Goal: Transaction & Acquisition: Purchase product/service

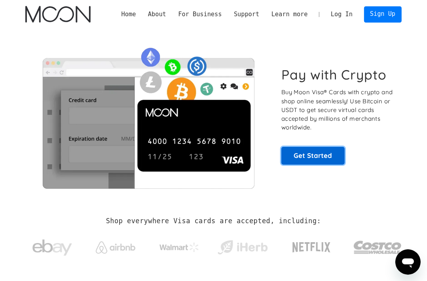
click at [303, 156] on link "Get Started" at bounding box center [312, 156] width 63 height 18
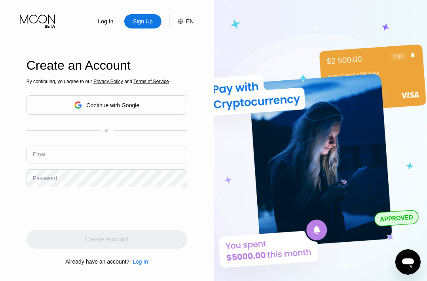
click at [135, 113] on div "Continue with Google" at bounding box center [107, 104] width 161 height 19
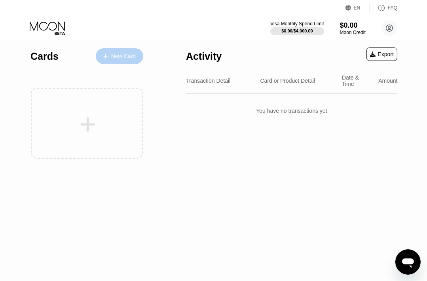
click at [121, 59] on div "New Card" at bounding box center [123, 56] width 25 height 7
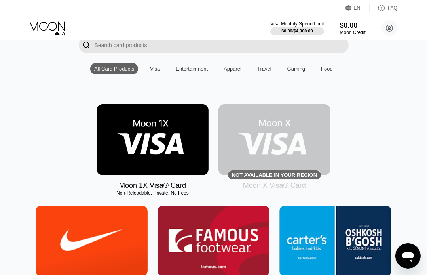
scroll to position [62, 0]
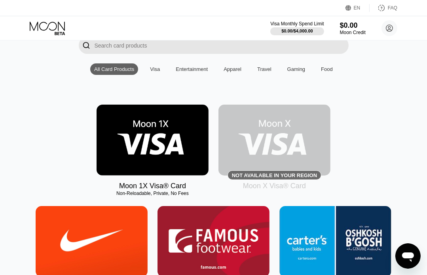
click at [183, 156] on img at bounding box center [153, 139] width 112 height 71
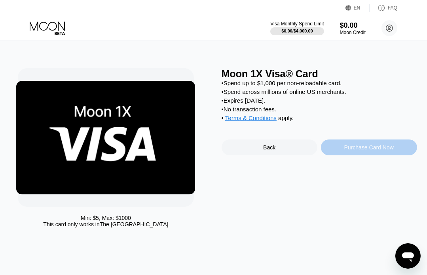
click at [346, 150] on div "Purchase Card Now" at bounding box center [368, 147] width 49 height 6
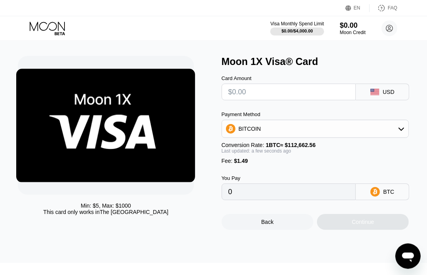
scroll to position [13, 0]
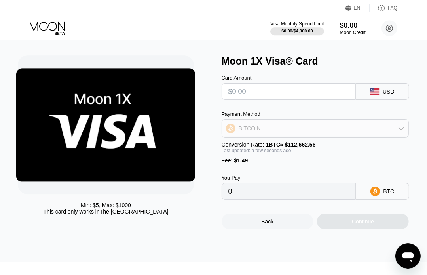
click at [371, 133] on div "BITCOIN" at bounding box center [315, 128] width 187 height 16
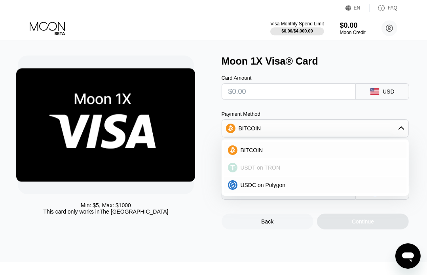
click at [281, 170] on div "USDT on TRON" at bounding box center [319, 167] width 165 height 6
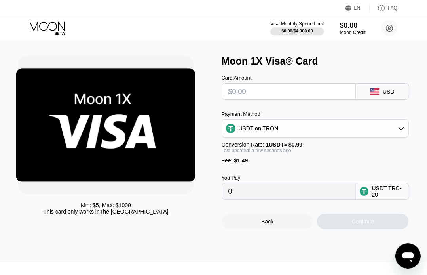
type input "0.00"
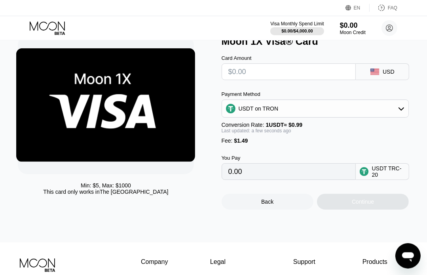
scroll to position [32, 0]
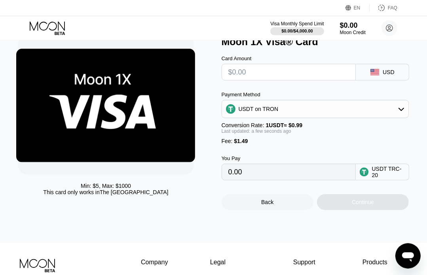
click at [268, 70] on input "text" at bounding box center [288, 72] width 121 height 16
type input "$1"
type input "2.52"
type input "$100"
type input "102.52"
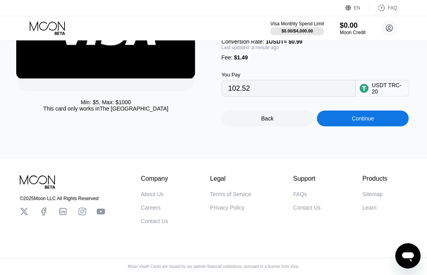
scroll to position [94, 0]
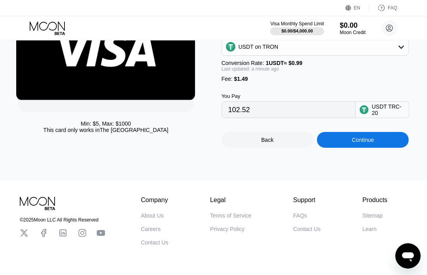
type input "$100"
click at [405, 255] on icon "Open messaging window" at bounding box center [408, 256] width 12 height 9
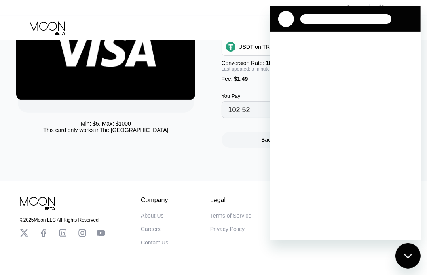
scroll to position [0, 0]
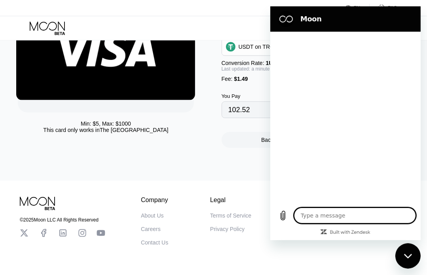
type textarea "x"
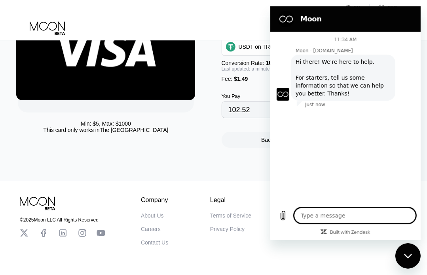
type textarea "h"
type textarea "x"
type textarea "h"
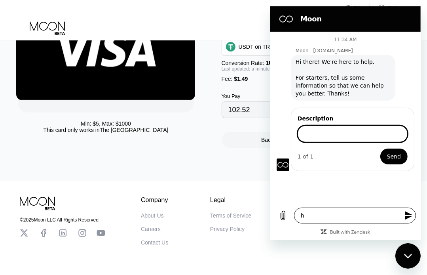
type textarea "x"
type input "i"
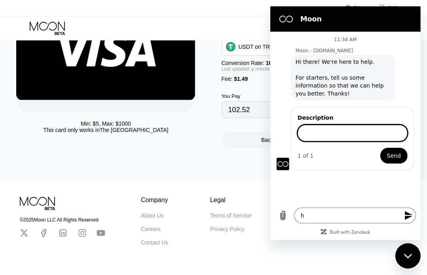
click at [329, 184] on div "11:34 AM Moon - paywithmoon.com Moon - paywithmoon.com says: Hi there! We're he…" at bounding box center [345, 116] width 150 height 171
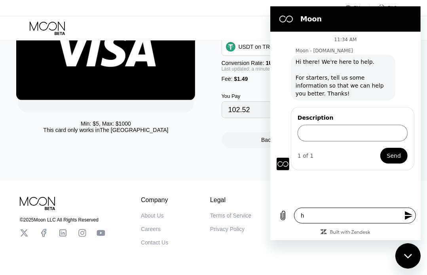
click at [312, 219] on textarea "h" at bounding box center [355, 215] width 122 height 16
type textarea "hi"
type textarea "x"
type textarea "h"
type textarea "x"
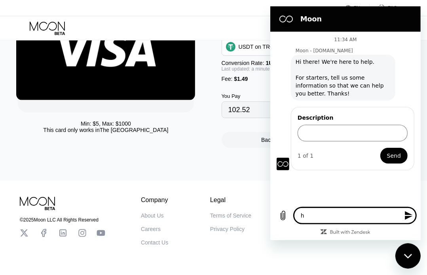
type textarea "x"
type textarea "H"
type textarea "x"
type textarea "Hi"
type textarea "x"
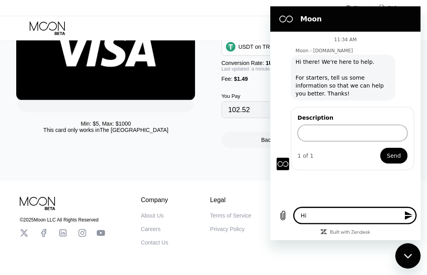
type textarea "Hi,"
type textarea "x"
type textarea "Hi,"
type textarea "x"
paste textarea "What type of card should I get to buy from the ovh site?"
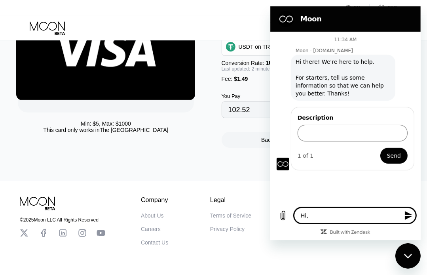
type textarea "Hi, What type of card should I get to buy from the ovh site?"
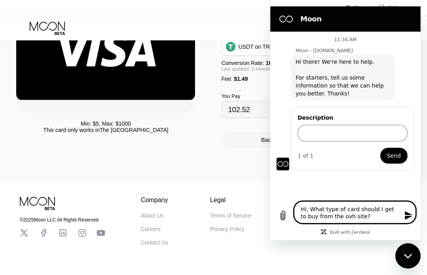
type textarea "x"
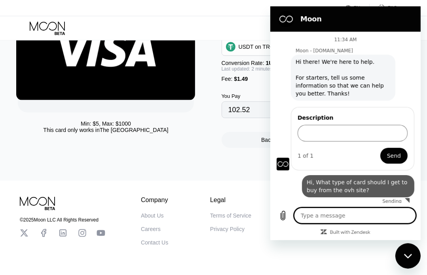
type textarea "x"
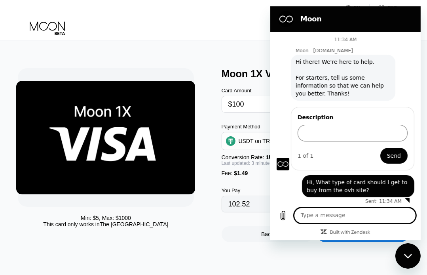
click at [200, 50] on div "Min: $ 5 , Max: $ 1000 This card only works in The United States Moon 1X Visa® …" at bounding box center [214, 157] width 434 height 234
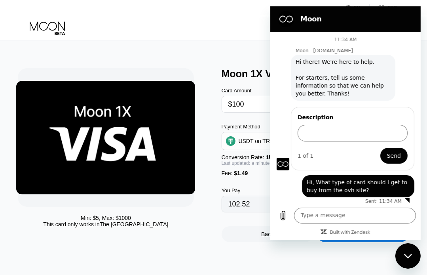
click at [239, 25] on div "Visa Monthly Spend Limit $0.00 / $4,000.00 $0.00 Moon Credit oxygen oxygen.info…" at bounding box center [213, 28] width 427 height 24
click at [360, 15] on h2 "Moon" at bounding box center [356, 18] width 112 height 9
click at [259, 38] on div "Visa Monthly Spend Limit $0.00 / $4,000.00 $0.00 Moon Credit oxygen oxygen.info…" at bounding box center [213, 28] width 427 height 24
click at [287, 25] on figure at bounding box center [286, 19] width 16 height 16
click at [314, 25] on div "Moon" at bounding box center [344, 19] width 138 height 16
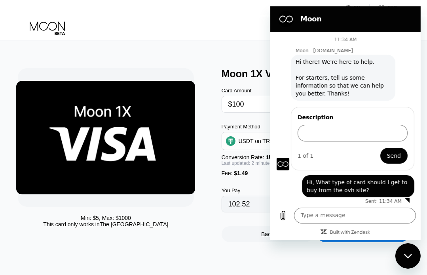
click at [406, 253] on icon "Close messaging window" at bounding box center [408, 255] width 8 height 5
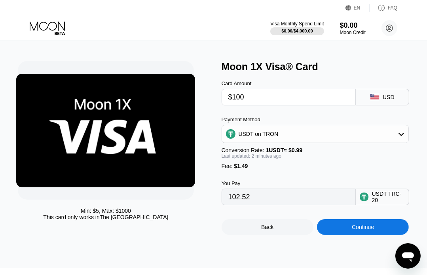
scroll to position [5, 0]
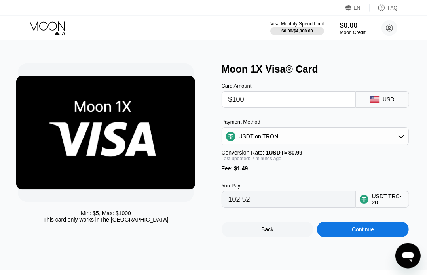
click at [254, 101] on input "$100" at bounding box center [288, 99] width 121 height 16
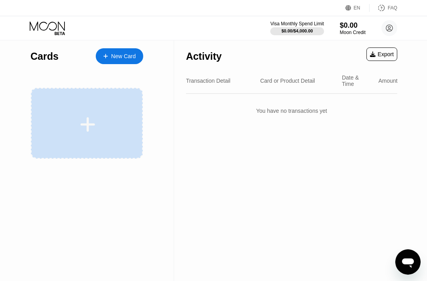
click at [92, 120] on icon at bounding box center [87, 125] width 15 height 18
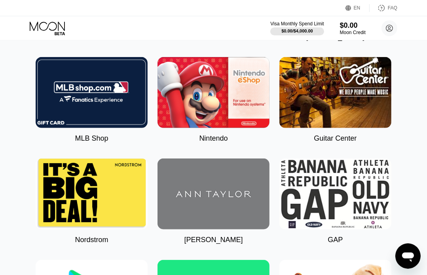
scroll to position [315, 0]
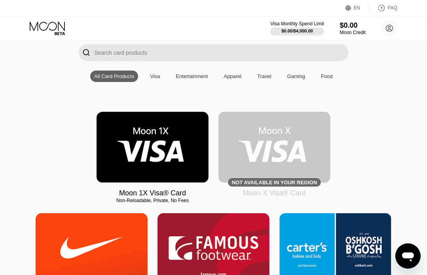
scroll to position [35, 0]
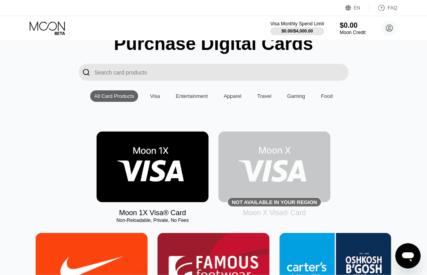
click at [251, 167] on img at bounding box center [274, 166] width 112 height 71
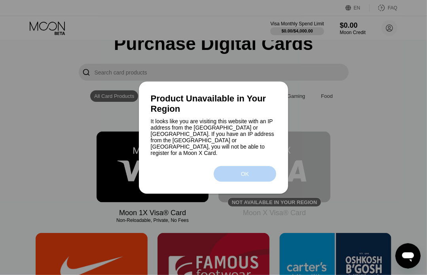
click at [237, 173] on div "OK" at bounding box center [245, 174] width 63 height 16
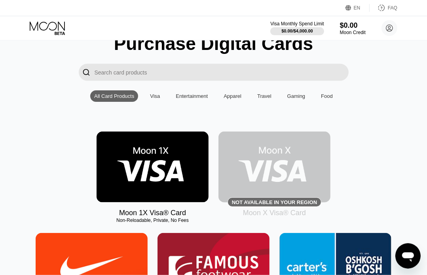
click at [151, 179] on img at bounding box center [153, 166] width 112 height 71
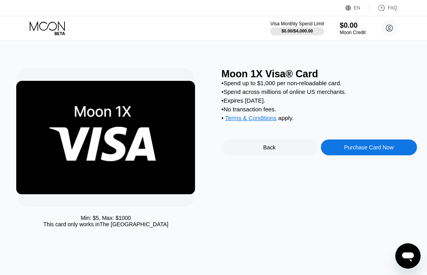
click at [411, 255] on icon "Open messaging window" at bounding box center [408, 256] width 12 height 9
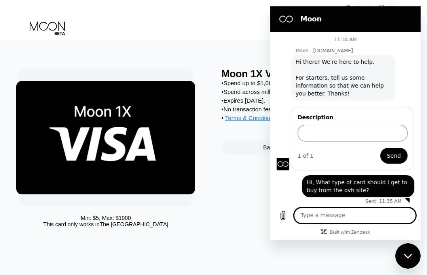
click at [411, 255] on icon "Close messaging window" at bounding box center [408, 255] width 8 height 5
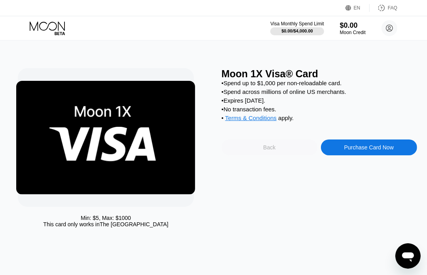
click at [267, 150] on div "Back" at bounding box center [269, 147] width 12 height 6
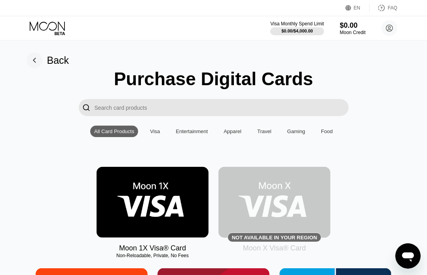
drag, startPoint x: 116, startPoint y: 80, endPoint x: 259, endPoint y: 256, distance: 227.4
click at [373, 173] on div "Moon 1X Visa® Card Non-Reloadable, Private, No Fees Not available in your regio…" at bounding box center [214, 209] width 410 height 85
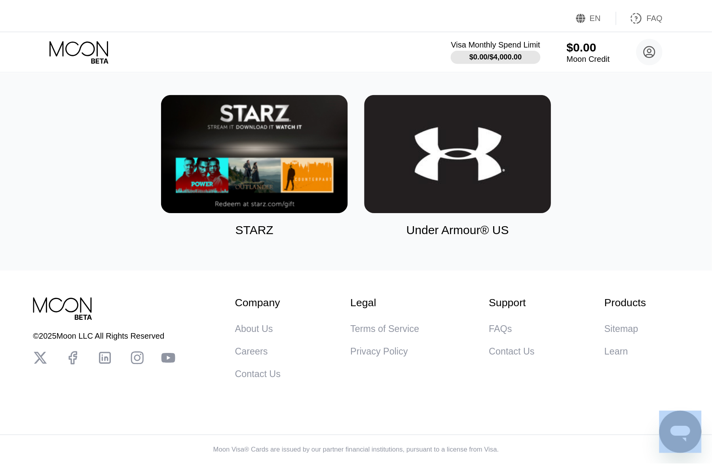
scroll to position [1979, 0]
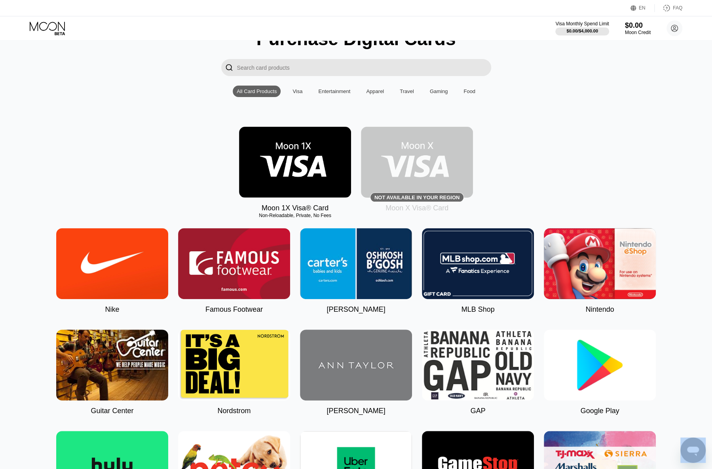
scroll to position [0, 0]
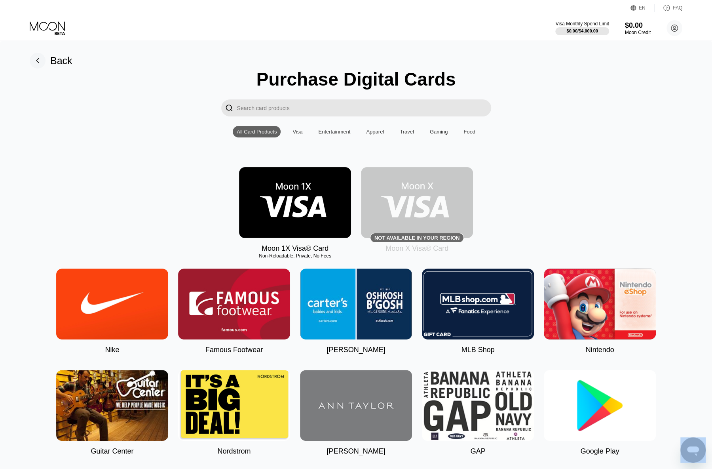
click at [433, 215] on div "Moon 1X Visa® Card Non-Reloadable, Private, No Fees Not available in your regio…" at bounding box center [356, 209] width 688 height 85
click at [280, 216] on img at bounding box center [295, 202] width 112 height 71
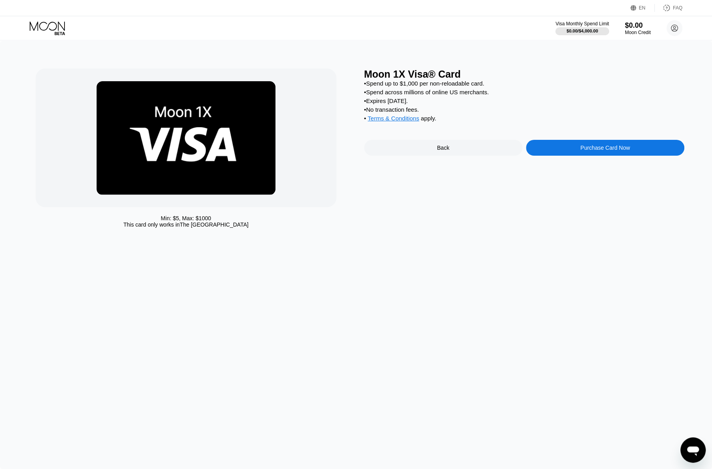
click at [433, 112] on div "• No transaction fees." at bounding box center [524, 109] width 321 height 7
click at [433, 151] on div "Purchase Card Now" at bounding box center [604, 147] width 49 height 6
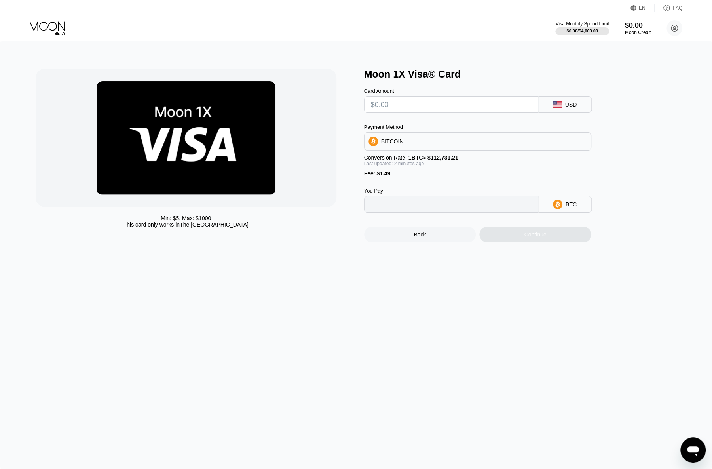
type input "0"
click at [412, 104] on input "text" at bounding box center [451, 105] width 161 height 16
type input "$80"
type input "0.00072287"
type input "$80"
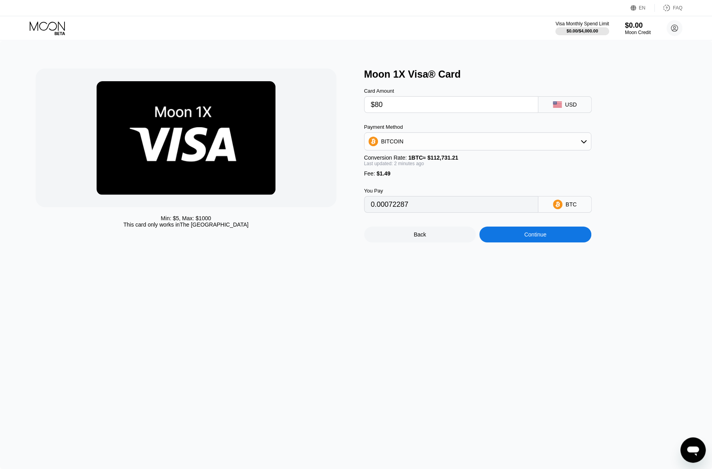
click at [433, 146] on div "BITCOIN" at bounding box center [478, 141] width 226 height 16
click at [425, 184] on div "USDT on TRON" at bounding box center [482, 180] width 205 height 6
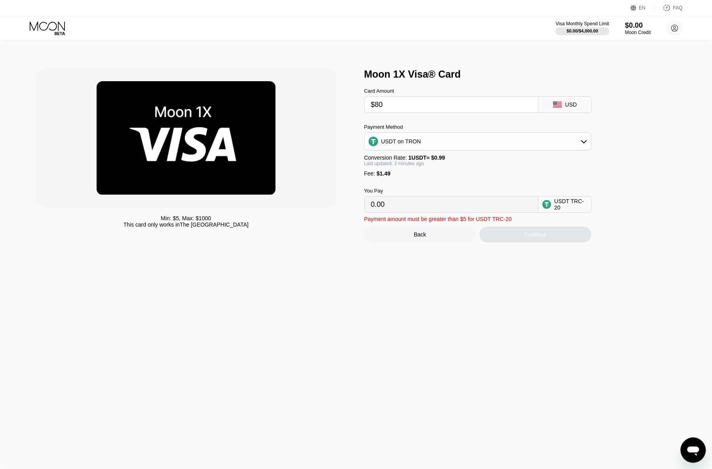
type input "82.31"
click at [433, 239] on div "Continue" at bounding box center [535, 234] width 112 height 16
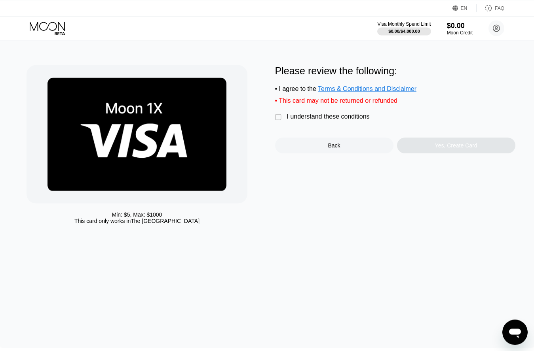
scroll to position [3, 0]
click at [282, 120] on div "" at bounding box center [279, 118] width 8 height 8
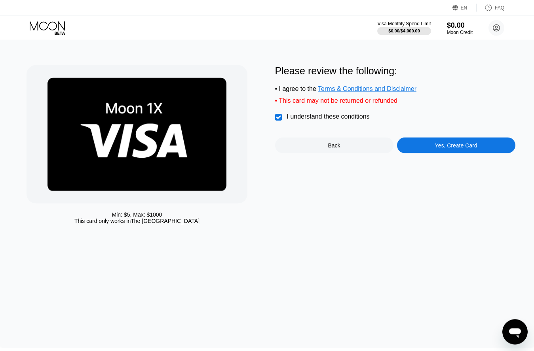
click at [458, 149] on div "Yes, Create Card" at bounding box center [456, 145] width 42 height 6
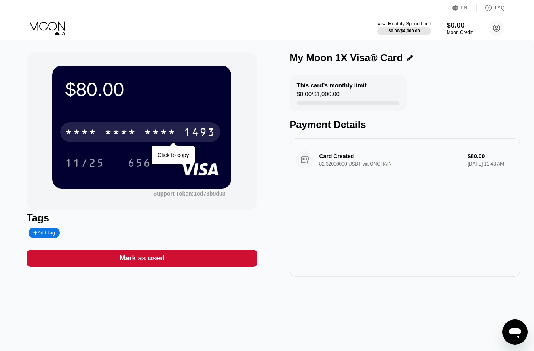
click at [191, 134] on div "1493" at bounding box center [200, 133] width 32 height 13
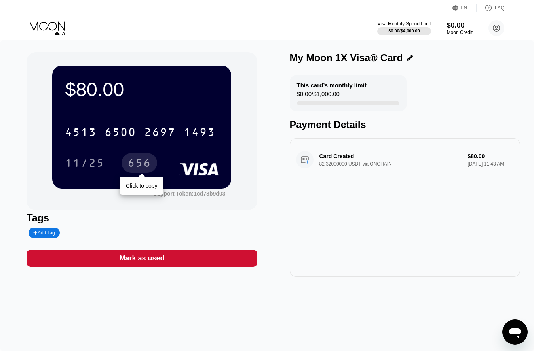
click at [146, 165] on div "656" at bounding box center [139, 164] width 24 height 13
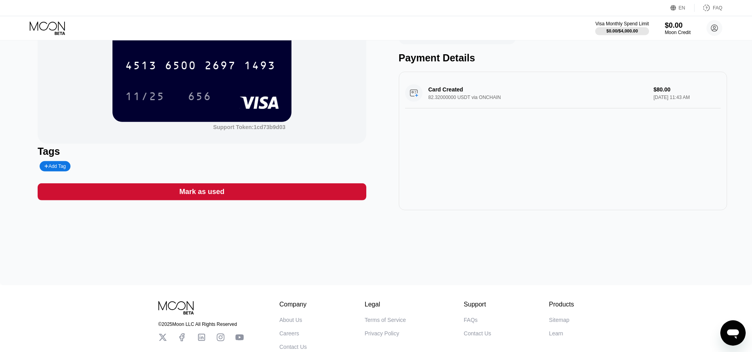
scroll to position [67, 0]
click at [454, 93] on div "Card Created 82.32000000 USDT via ONCHAIN $80.00 Sep 24, 2025 11:43 AM" at bounding box center [563, 93] width 316 height 30
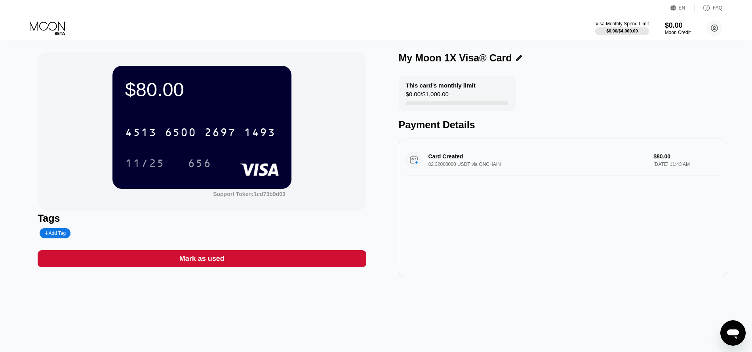
click at [534, 158] on div "Card Created 82.32000000 USDT via ONCHAIN $80.00 Sep 24, 2025 11:43 AM" at bounding box center [563, 160] width 316 height 30
click at [423, 137] on div "This card’s monthly limit $0.00 / $1,000.00 Payment Details Card Created 82.320…" at bounding box center [563, 176] width 329 height 201
click at [247, 255] on div "Mark as used" at bounding box center [202, 258] width 329 height 17
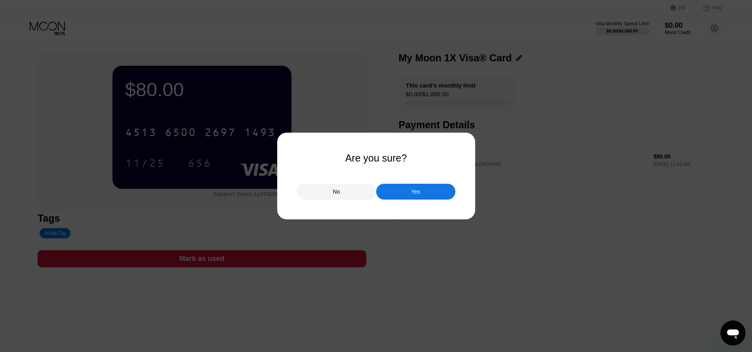
click at [344, 196] on div "No" at bounding box center [336, 192] width 79 height 16
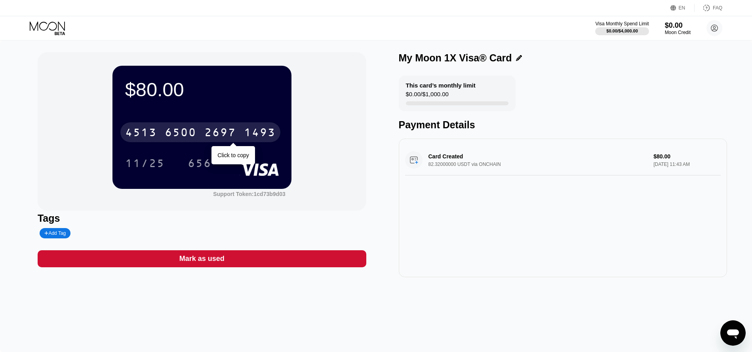
click at [244, 132] on div "1493" at bounding box center [260, 133] width 32 height 13
click at [255, 131] on div "1493" at bounding box center [260, 133] width 32 height 13
click at [264, 135] on div "1493" at bounding box center [260, 133] width 32 height 13
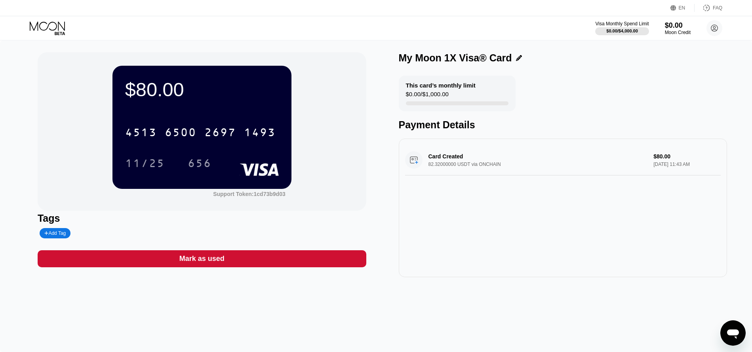
click at [320, 141] on div "$80.00 4513 6500 2697 1493 11/25 656 Support Token: 1cd73b9d03" at bounding box center [202, 131] width 329 height 158
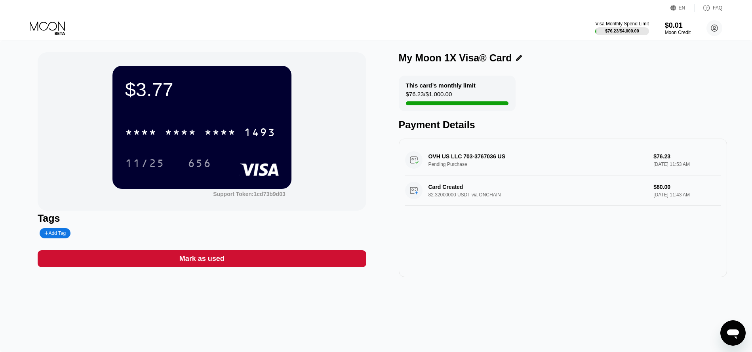
click at [275, 264] on div "Mark as used" at bounding box center [202, 258] width 329 height 17
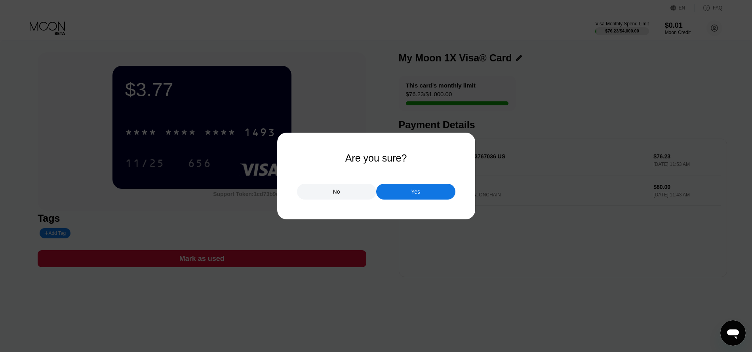
click at [342, 188] on div "No" at bounding box center [336, 192] width 79 height 16
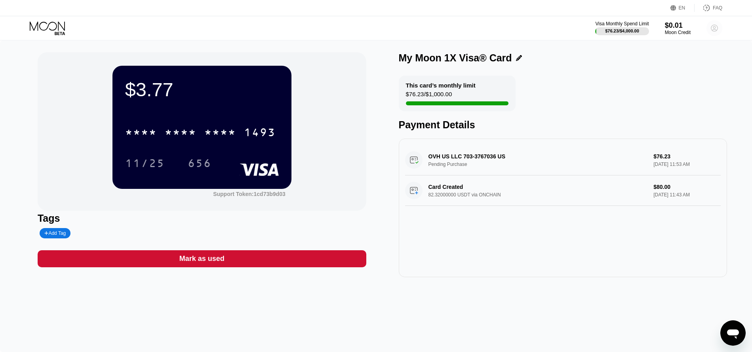
click at [712, 27] on circle at bounding box center [714, 28] width 16 height 16
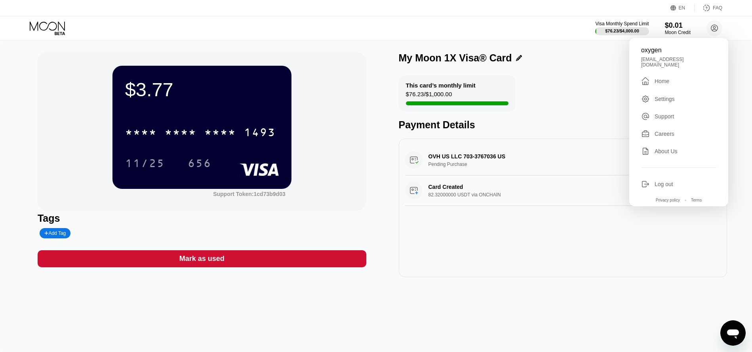
click at [655, 80] on div "Home" at bounding box center [661, 81] width 15 height 6
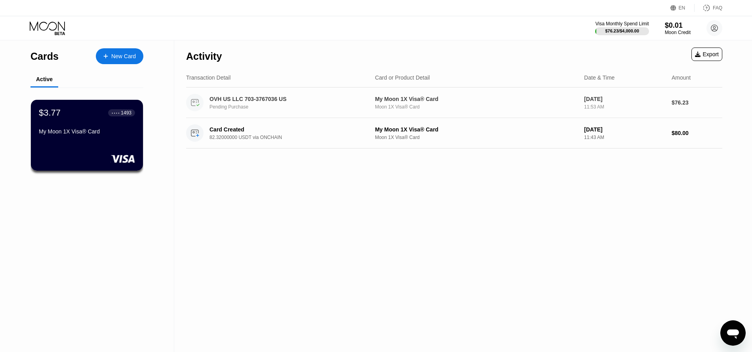
click at [303, 102] on div "OVH US LLC 703-3767036 US" at bounding box center [285, 99] width 153 height 6
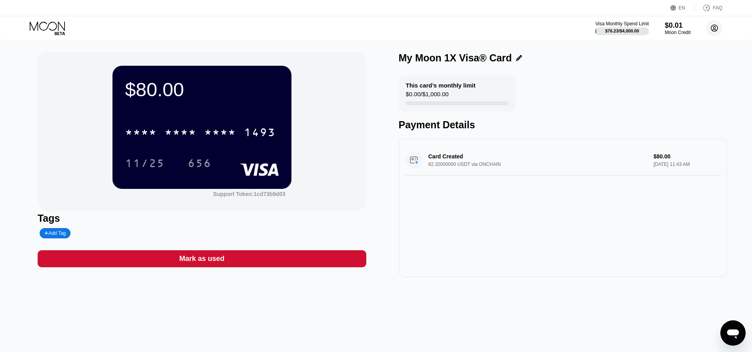
click at [712, 28] on circle at bounding box center [714, 28] width 16 height 16
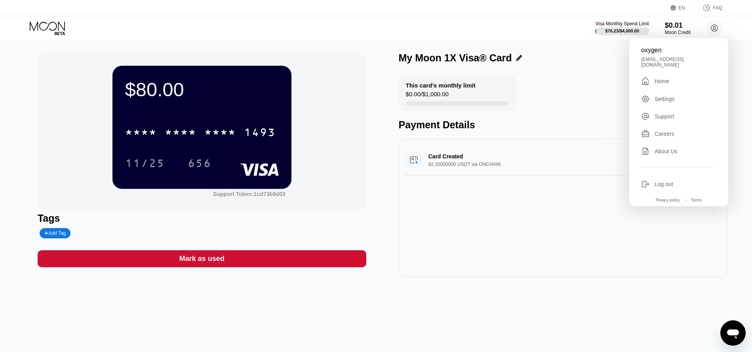
click at [657, 80] on div "Home" at bounding box center [661, 81] width 15 height 6
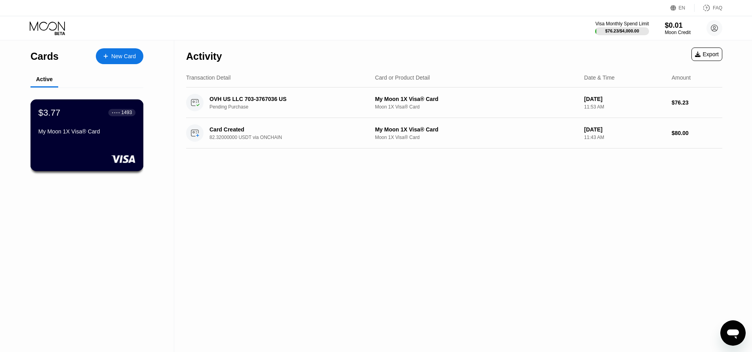
click at [68, 151] on div "$3.77 ● ● ● ● 1493 My Moon 1X Visa® Card" at bounding box center [86, 135] width 113 height 72
